Goal: Task Accomplishment & Management: Use online tool/utility

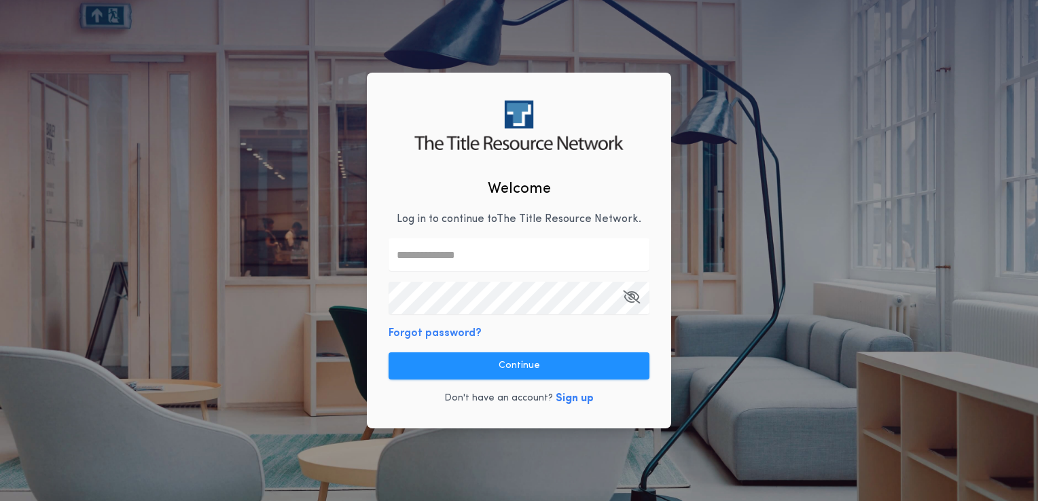
click at [550, 251] on input "text" at bounding box center [519, 254] width 261 height 33
type input "**********"
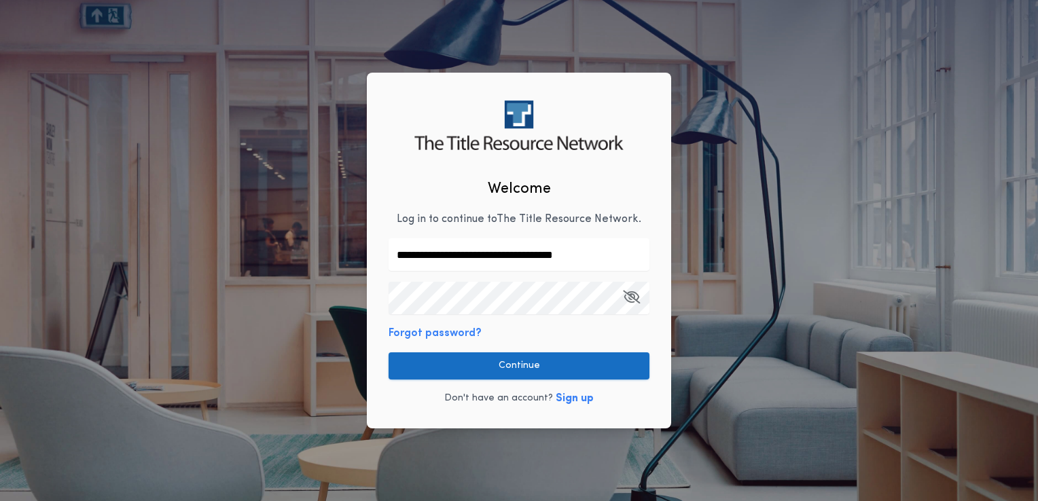
click at [485, 361] on button "Continue" at bounding box center [519, 366] width 261 height 27
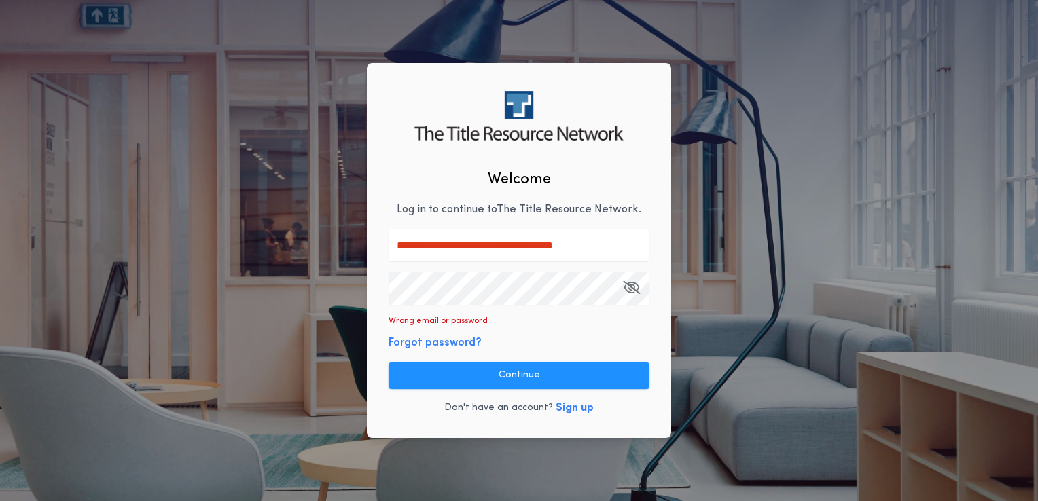
click at [353, 283] on div "**********" at bounding box center [519, 250] width 1038 height 501
